Goal: Information Seeking & Learning: Learn about a topic

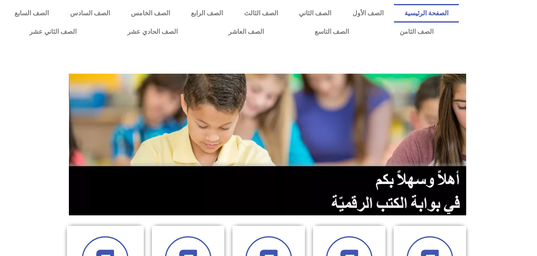
click at [15, 113] on section at bounding box center [268, 145] width 537 height 154
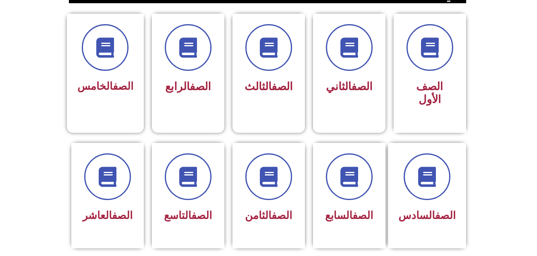
scroll to position [226, 0]
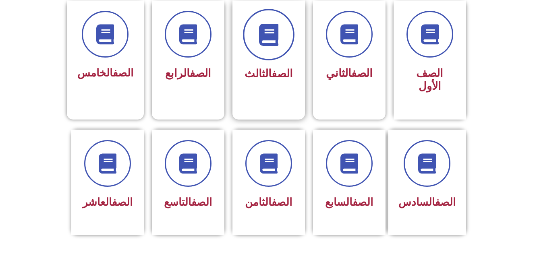
click at [266, 30] on icon at bounding box center [268, 35] width 22 height 22
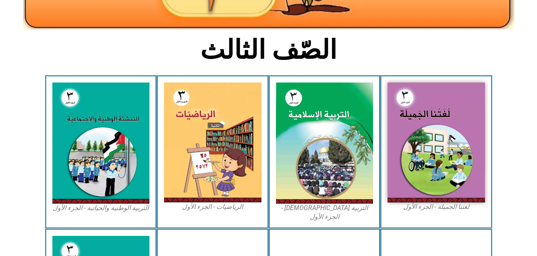
scroll to position [209, 0]
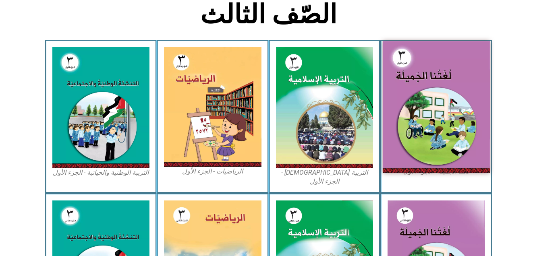
click at [433, 90] on img at bounding box center [436, 107] width 107 height 132
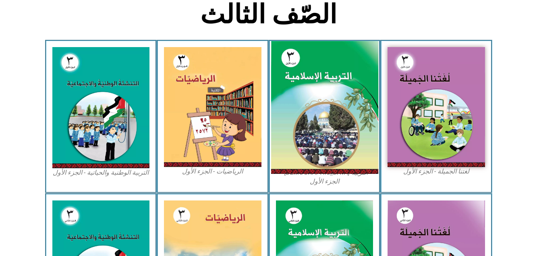
click at [304, 94] on img at bounding box center [324, 107] width 107 height 133
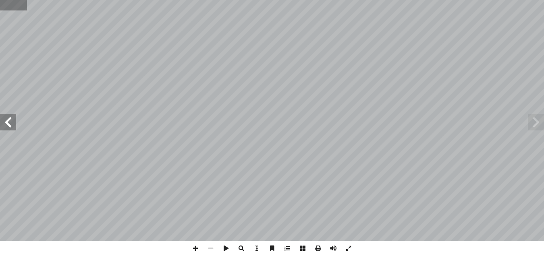
click at [15, 4] on input "text" at bounding box center [13, 5] width 27 height 10
type input "**"
click at [532, 118] on span at bounding box center [536, 122] width 16 height 16
click at [195, 249] on span at bounding box center [195, 248] width 15 height 15
click at [8, 126] on span at bounding box center [8, 122] width 16 height 16
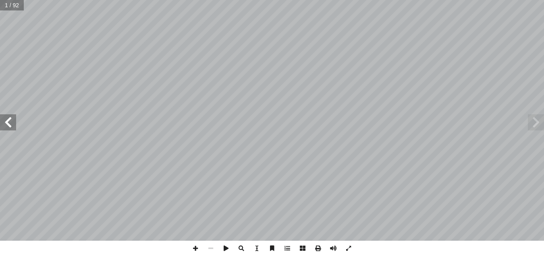
click at [8, 126] on span at bounding box center [8, 122] width 16 height 16
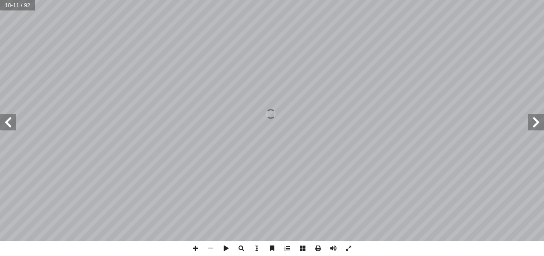
click at [8, 126] on span at bounding box center [8, 122] width 16 height 16
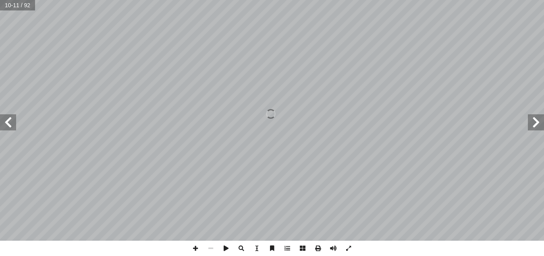
click at [8, 126] on span at bounding box center [8, 122] width 16 height 16
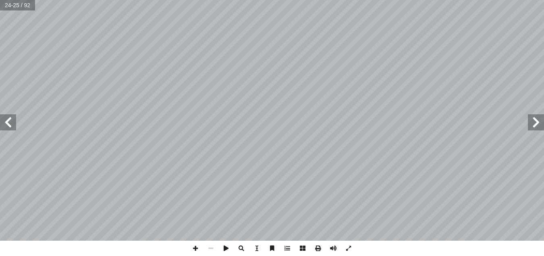
click at [7, 120] on span at bounding box center [8, 122] width 16 height 16
click at [8, 129] on span at bounding box center [8, 122] width 16 height 16
